Goal: Task Accomplishment & Management: Manage account settings

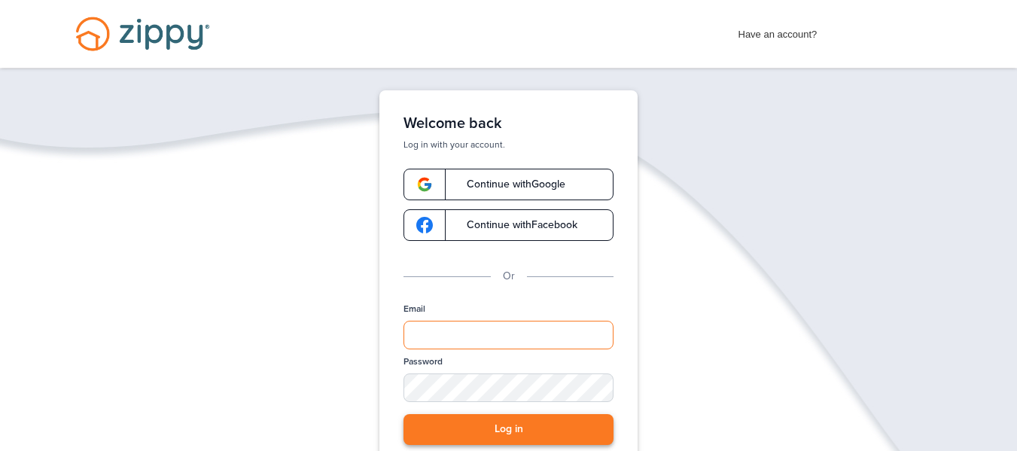
type input "**********"
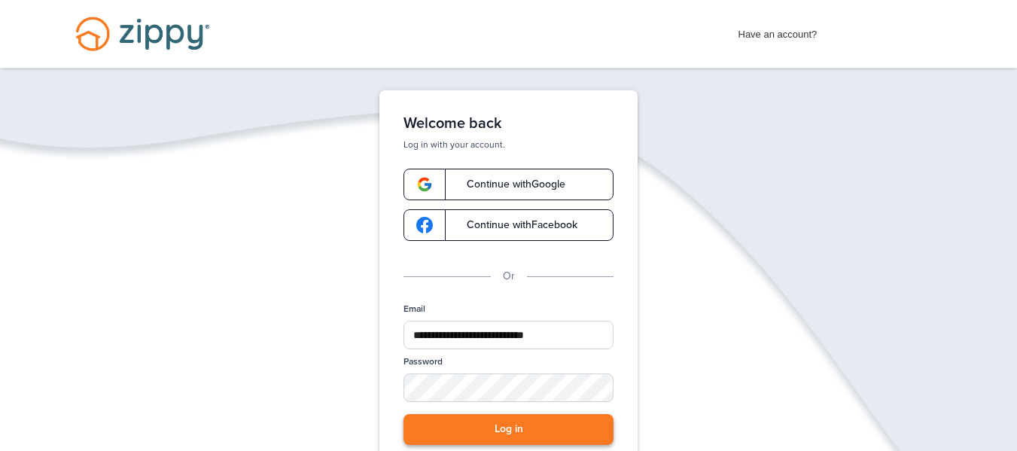
click at [523, 431] on button "Log in" at bounding box center [509, 429] width 210 height 31
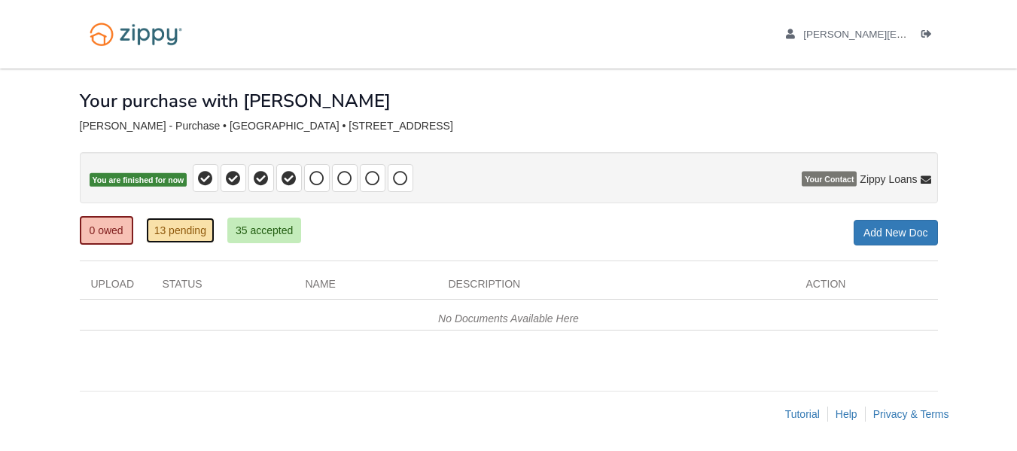
click at [187, 229] on link "13 pending" at bounding box center [180, 231] width 69 height 26
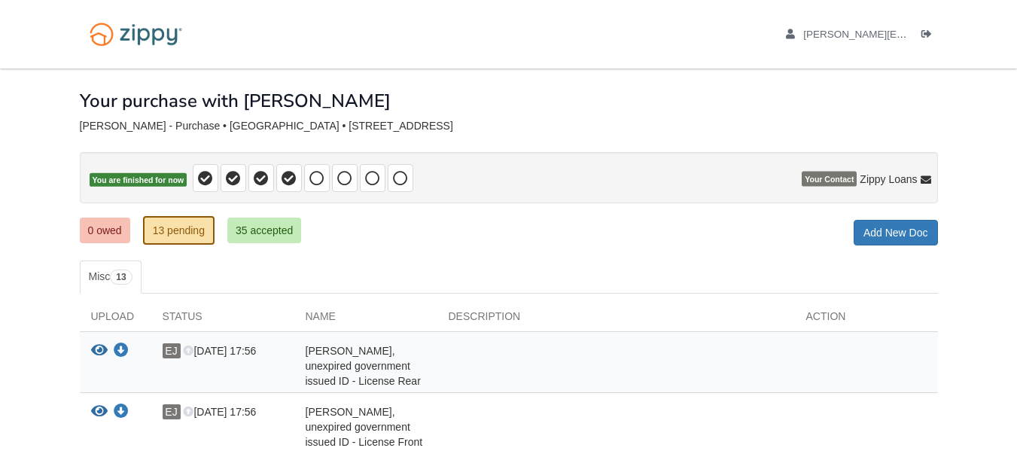
drag, startPoint x: 1020, startPoint y: 43, endPoint x: 991, endPoint y: 24, distance: 34.9
